Goal: Use online tool/utility: Use online tool/utility

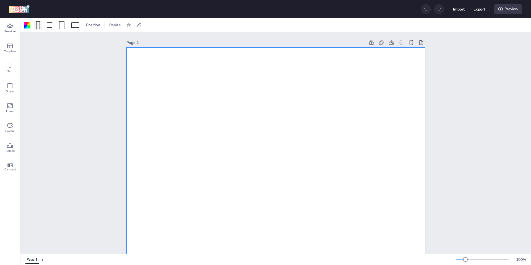
click at [40, 23] on div at bounding box center [38, 25] width 4 height 8
click at [38, 48] on button "1080 x 1920 px" at bounding box center [35, 48] width 28 height 8
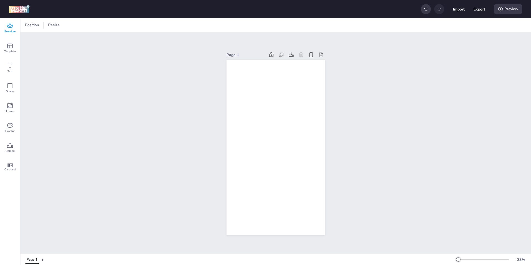
click at [13, 30] on span "Premium" at bounding box center [9, 31] width 11 height 4
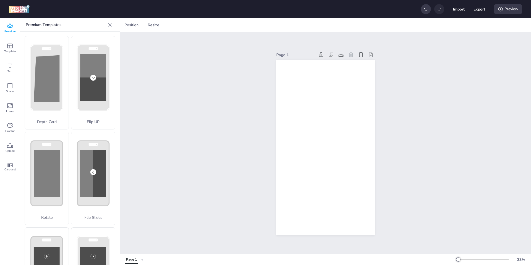
click at [183, 85] on div "Page 1" at bounding box center [325, 143] width 411 height 222
click at [9, 148] on icon at bounding box center [10, 145] width 7 height 7
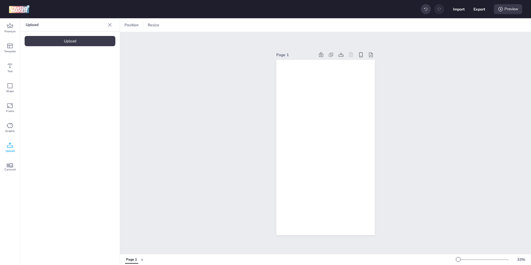
click at [69, 43] on div "Upload" at bounding box center [70, 41] width 91 height 10
click at [55, 71] on video at bounding box center [47, 77] width 44 height 22
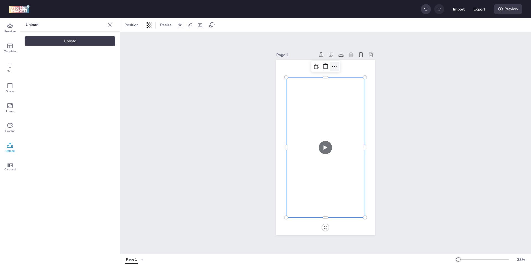
click at [331, 63] on icon at bounding box center [334, 66] width 7 height 7
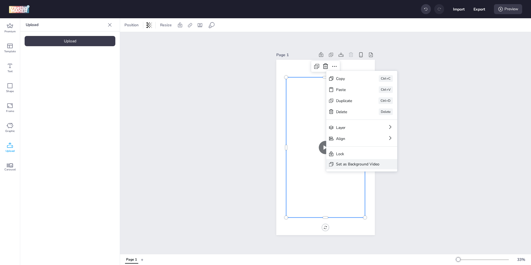
click at [344, 168] on div "Set as Background Video" at bounding box center [361, 164] width 71 height 10
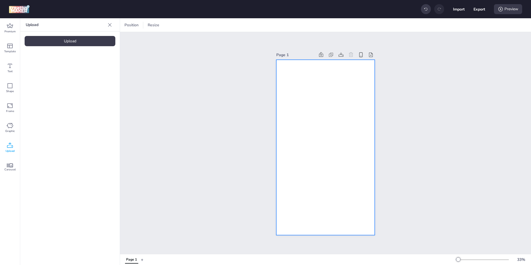
click at [343, 127] on video at bounding box center [326, 148] width 99 height 176
click at [240, 22] on icon at bounding box center [239, 25] width 6 height 6
click at [220, 38] on label "Activate hyperlink" at bounding box center [200, 39] width 42 height 10
click at [184, 40] on input "Activate hyperlink" at bounding box center [182, 42] width 4 height 4
checkbox input "true"
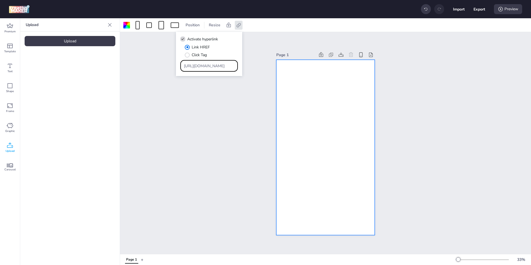
drag, startPoint x: 219, startPoint y: 67, endPoint x: 119, endPoint y: 63, distance: 100.0
click at [119, 63] on body "Import Export Preview Premium Template Text Shape Frame Graphic Upload Carousel…" at bounding box center [265, 132] width 531 height 265
paste input "[DOMAIN_NAME][URL]"
type input "[URL][DOMAIN_NAME]"
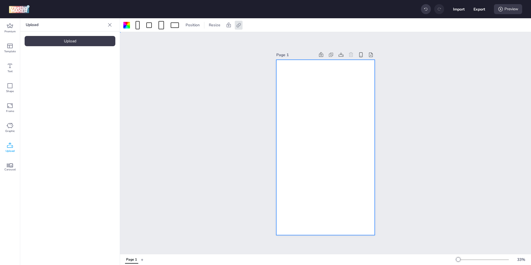
click at [196, 93] on div "Page 1" at bounding box center [325, 143] width 411 height 222
click at [335, 82] on video at bounding box center [326, 148] width 99 height 176
click at [241, 25] on icon at bounding box center [239, 25] width 6 height 6
drag, startPoint x: 216, startPoint y: 67, endPoint x: 169, endPoint y: 68, distance: 47.9
click at [169, 68] on body "Import Export Preview Premium Template Text Shape Frame Graphic Upload Carousel…" at bounding box center [265, 132] width 531 height 265
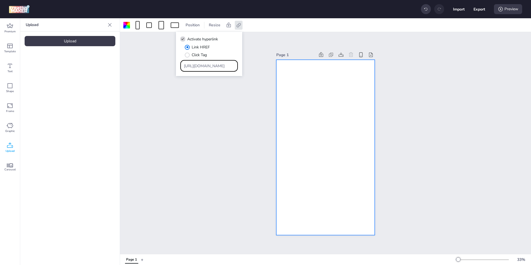
click at [192, 66] on input "[URL][DOMAIN_NAME]" at bounding box center [209, 66] width 51 height 6
drag, startPoint x: 186, startPoint y: 67, endPoint x: 305, endPoint y: 78, distance: 120.1
click at [305, 78] on body "Import Export Preview Premium Template Text Shape Frame Graphic Upload Carousel…" at bounding box center [265, 132] width 531 height 265
click at [436, 87] on div "Page 1" at bounding box center [325, 143] width 411 height 222
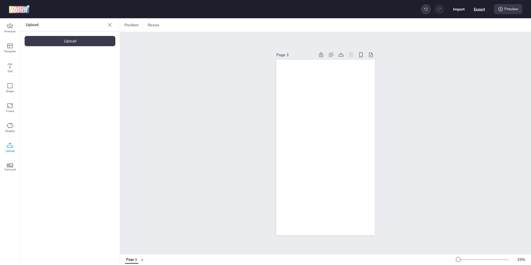
click at [475, 8] on button "Export" at bounding box center [479, 9] width 11 height 11
select select "html"
click at [449, 47] on button "Download" at bounding box center [455, 44] width 52 height 11
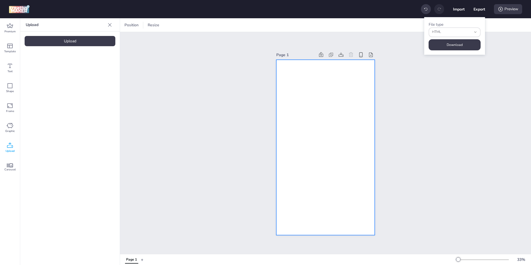
click at [337, 93] on video at bounding box center [326, 148] width 99 height 176
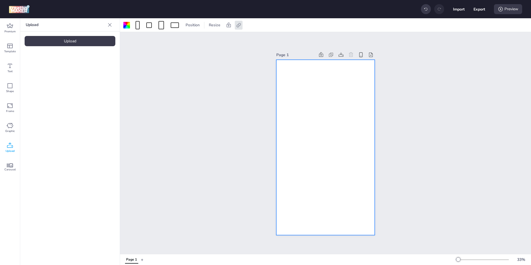
click at [329, 95] on video at bounding box center [326, 148] width 99 height 176
click at [310, 100] on video at bounding box center [326, 148] width 99 height 176
click at [298, 82] on video at bounding box center [326, 148] width 99 height 176
click at [337, 79] on video at bounding box center [326, 148] width 99 height 176
click at [349, 90] on div "Set Background as Video Layer" at bounding box center [370, 92] width 54 height 6
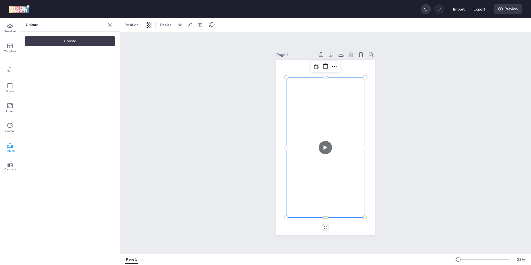
click at [329, 122] on video at bounding box center [325, 148] width 79 height 140
click at [198, 27] on icon at bounding box center [200, 25] width 4 height 4
select select "contain"
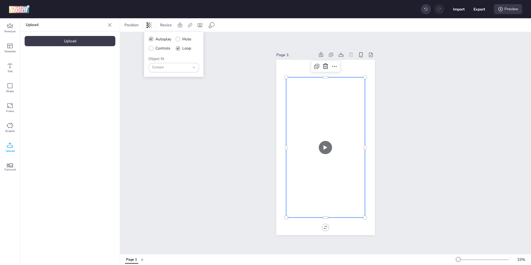
click at [402, 69] on div "Page 1" at bounding box center [325, 143] width 411 height 222
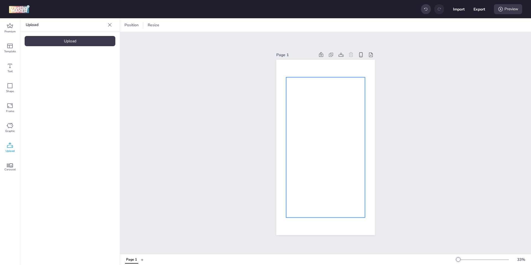
click at [310, 121] on video at bounding box center [325, 148] width 79 height 140
click at [333, 65] on icon at bounding box center [334, 66] width 7 height 7
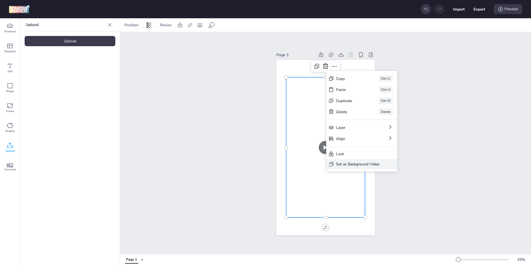
click at [344, 164] on div "Set as Background Video" at bounding box center [357, 164] width 43 height 6
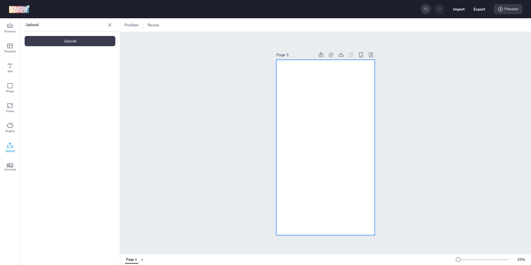
click at [319, 136] on video at bounding box center [326, 148] width 99 height 176
click at [335, 78] on video at bounding box center [326, 148] width 99 height 176
click at [358, 84] on div "Set Background as Video Layer" at bounding box center [371, 87] width 54 height 6
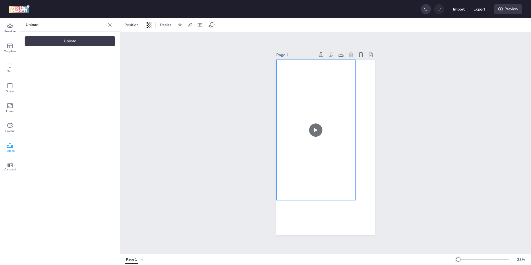
drag, startPoint x: 325, startPoint y: 102, endPoint x: 316, endPoint y: 92, distance: 13.3
click at [316, 92] on video at bounding box center [316, 130] width 79 height 140
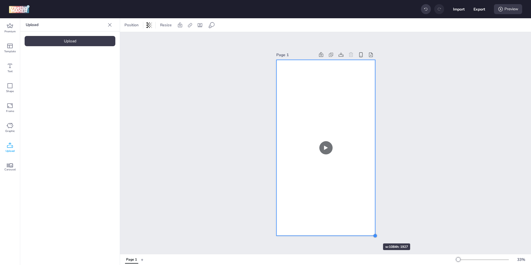
drag, startPoint x: 354, startPoint y: 198, endPoint x: 367, endPoint y: 234, distance: 38.8
click at [367, 234] on div "Page 1" at bounding box center [326, 143] width 99 height 198
click at [331, 125] on video at bounding box center [326, 148] width 99 height 177
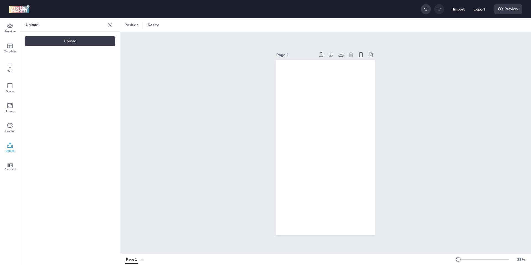
click at [319, 101] on video at bounding box center [326, 148] width 99 height 177
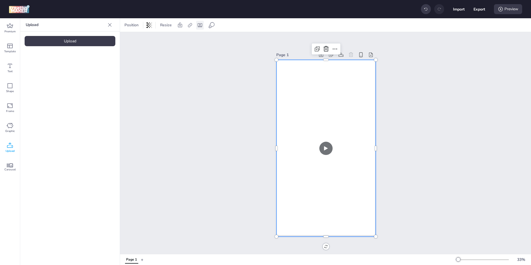
click at [198, 21] on div at bounding box center [200, 25] width 8 height 9
select select "contain"
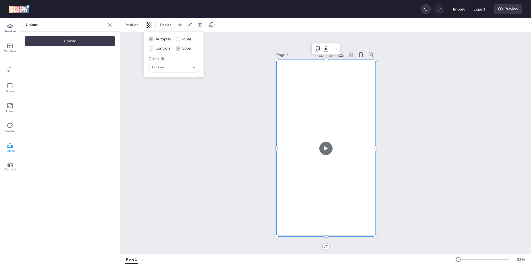
click at [166, 47] on span "Controls" at bounding box center [163, 48] width 15 height 6
click at [152, 49] on input "Controls" at bounding box center [150, 51] width 4 height 4
checkbox input "true"
click at [211, 71] on div "Page 1" at bounding box center [325, 143] width 411 height 222
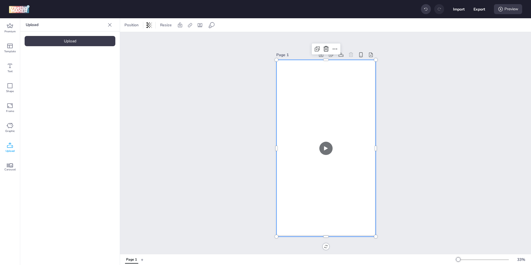
click at [318, 99] on video at bounding box center [326, 148] width 99 height 177
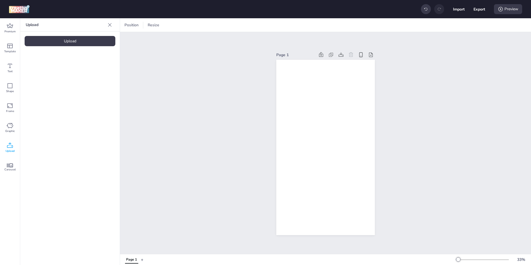
click at [308, 92] on video at bounding box center [326, 148] width 99 height 177
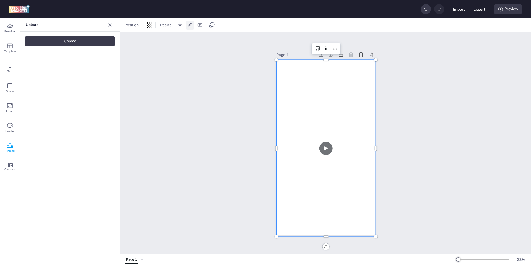
click at [190, 27] on icon at bounding box center [190, 25] width 6 height 6
click at [163, 40] on span "Activate hyperlink" at bounding box center [154, 39] width 31 height 6
click at [135, 40] on input "Activate hyperlink" at bounding box center [133, 42] width 4 height 4
checkbox input "true"
drag, startPoint x: 165, startPoint y: 64, endPoint x: 112, endPoint y: 62, distance: 53.7
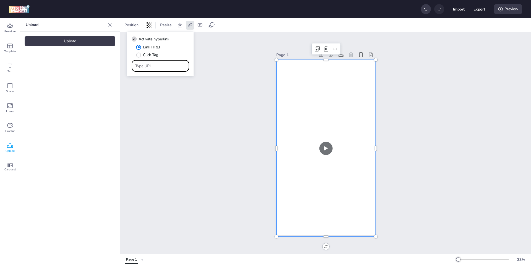
click at [111, 62] on body "Import Export Preview Premium Template Text Shape Frame Graphic Upload Carousel…" at bounding box center [265, 132] width 531 height 265
paste input "<!-- HTML Generated by Creative Maker --> <!DOCTYPE html> <html lang="es"> <hea…"
type input "<!-- HTML Generated by Creative Maker --> <!DOCTYPE html> <html lang="es"> <hea…"
paste input "[URL][DOMAIN_NAME]"
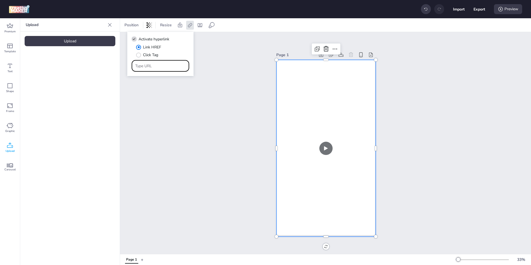
type input "[URL][DOMAIN_NAME]"
click at [198, 26] on icon at bounding box center [200, 25] width 4 height 4
select select "contain"
click at [442, 63] on div "Page 1" at bounding box center [325, 143] width 411 height 222
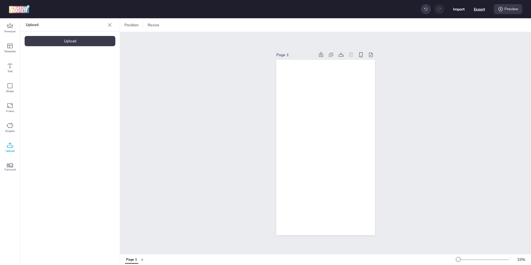
click at [477, 12] on button "Export" at bounding box center [479, 9] width 11 height 11
select select "html"
click at [463, 45] on button "Download" at bounding box center [455, 44] width 50 height 11
